Goal: Transaction & Acquisition: Obtain resource

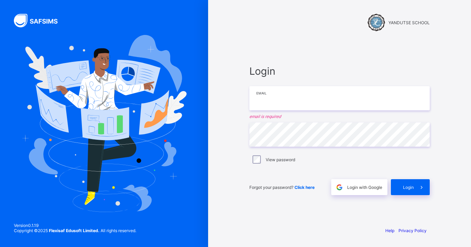
click at [265, 105] on input "email" at bounding box center [339, 98] width 180 height 24
paste input "**********"
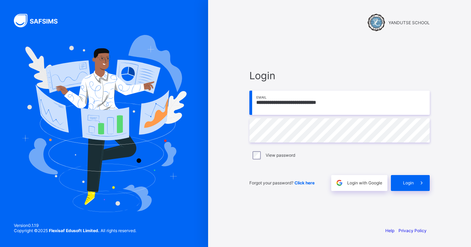
type input "**********"
click at [413, 191] on div "**********" at bounding box center [339, 130] width 194 height 182
click at [410, 187] on div "Login" at bounding box center [409, 183] width 39 height 16
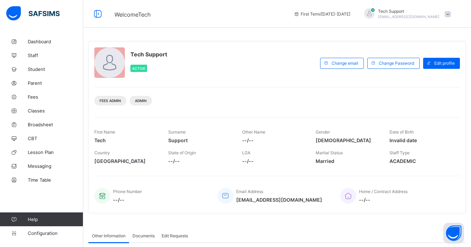
click at [398, 19] on div "Tech Support rejoice.chukwuma@flexisaf.com" at bounding box center [405, 13] width 97 height 11
click at [36, 98] on span "Fees" at bounding box center [55, 97] width 55 height 6
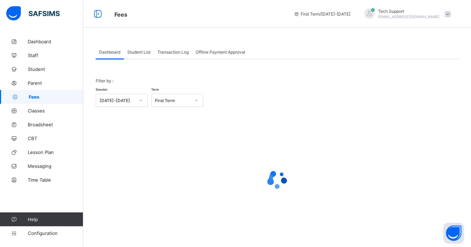
click at [140, 52] on span "Student List" at bounding box center [138, 52] width 23 height 5
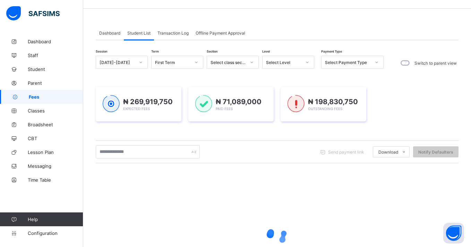
scroll to position [22, 0]
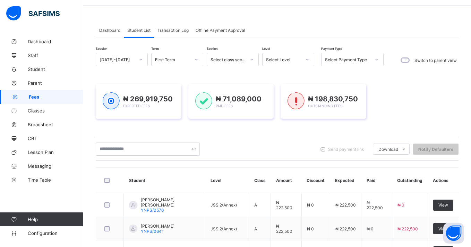
click at [181, 32] on span "Transaction Log" at bounding box center [172, 30] width 31 height 5
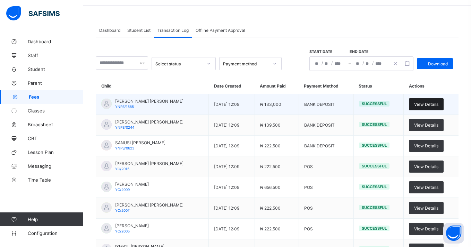
click at [430, 106] on span "View Details" at bounding box center [426, 104] width 24 height 5
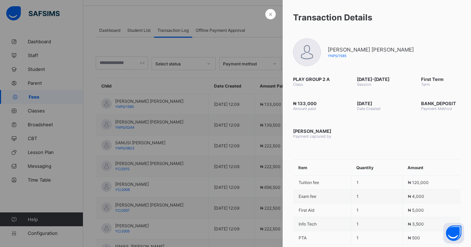
scroll to position [64, 0]
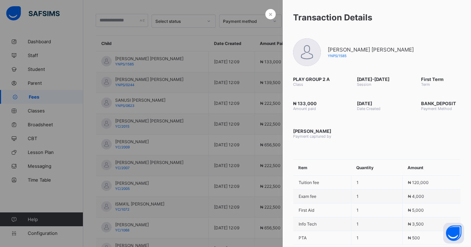
click at [268, 16] on span "×" at bounding box center [270, 13] width 4 height 7
click at [273, 11] on div "Select status Payment method Start date End date / / – / / Download Child Date …" at bounding box center [277, 148] width 362 height 306
click at [270, 35] on div "Child Date Created Amount Paid Payment Method Status Actions JAYDEN JOHNSON EDE…" at bounding box center [277, 147] width 362 height 224
click at [270, 12] on div "Select status Payment method Start date End date / / – / / Download Child Date …" at bounding box center [277, 148] width 362 height 306
click at [269, 13] on div "Select status Payment method Start date End date / / – / / Download Child Date …" at bounding box center [277, 148] width 362 height 306
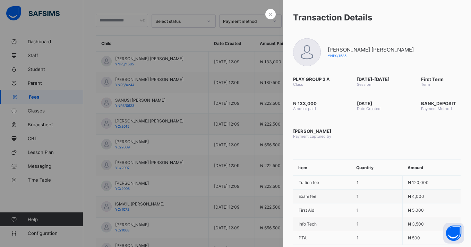
click at [269, 13] on div "Select status Payment method Start date End date / / – / / Download Child Date …" at bounding box center [277, 148] width 362 height 306
click at [234, 72] on td "18/09/2025 - 12:09" at bounding box center [232, 82] width 46 height 21
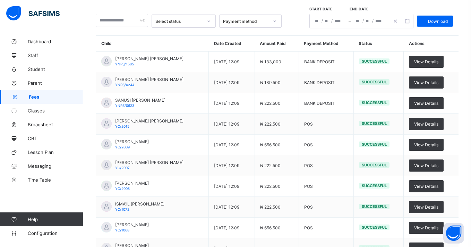
scroll to position [0, 0]
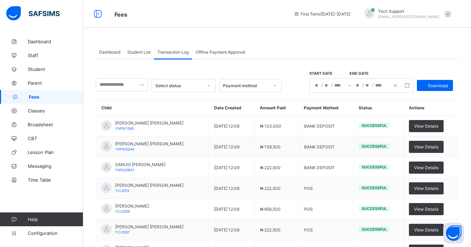
click at [136, 52] on span "Student List" at bounding box center [138, 52] width 23 height 5
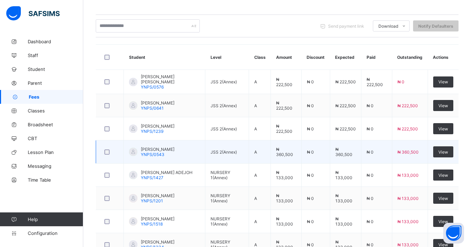
scroll to position [151, 0]
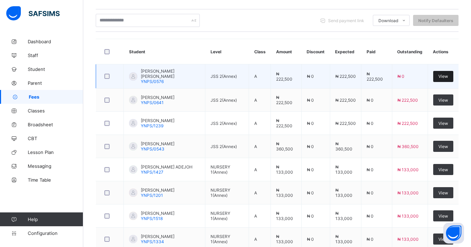
click at [445, 75] on span "View" at bounding box center [443, 76] width 10 height 5
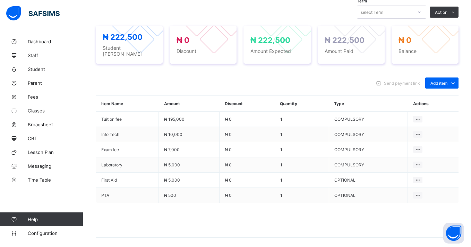
scroll to position [267, 0]
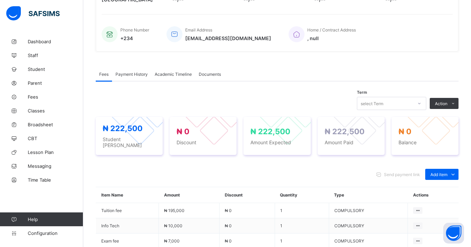
click at [149, 78] on div "Payment History" at bounding box center [131, 74] width 39 height 14
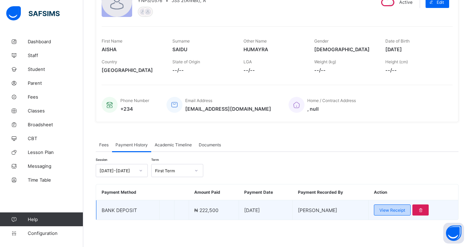
click at [377, 211] on div "View Receipt" at bounding box center [392, 210] width 37 height 11
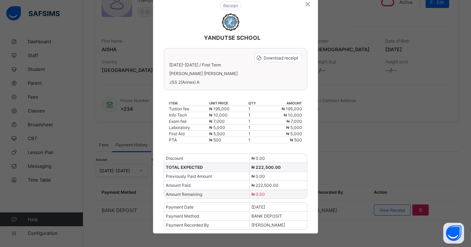
scroll to position [27, 0]
click at [278, 57] on span "Download receipt" at bounding box center [280, 57] width 34 height 5
click at [279, 58] on span "Download receipt" at bounding box center [280, 57] width 34 height 5
click at [306, 3] on div "×" at bounding box center [307, 3] width 7 height 12
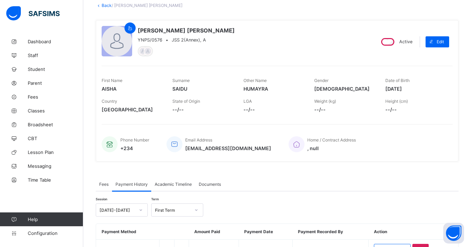
scroll to position [29, 0]
